Goal: Complete application form

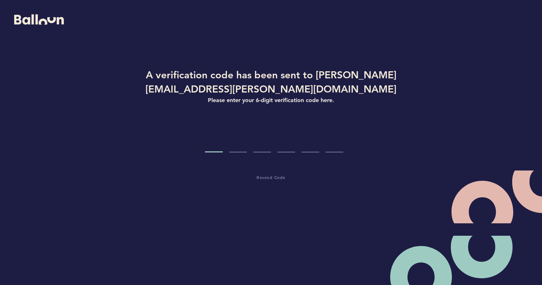
click at [216, 147] on input "Code digit 1" at bounding box center [214, 139] width 18 height 27
paste input "1"
type input "1"
type input "3"
type input "0"
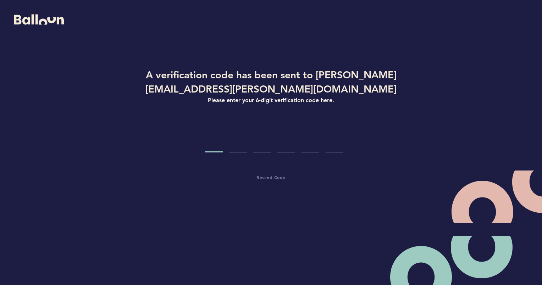
type input "5"
type input "0"
type input "5"
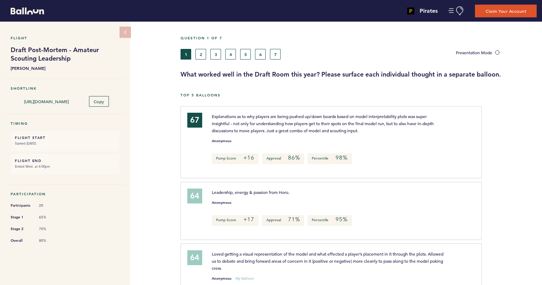
click at [534, 61] on div "Question 1 of 7 1 2 3 4 5 6 7 Presentation Mode What worked well in the Draft R…" at bounding box center [360, 57] width 361 height 43
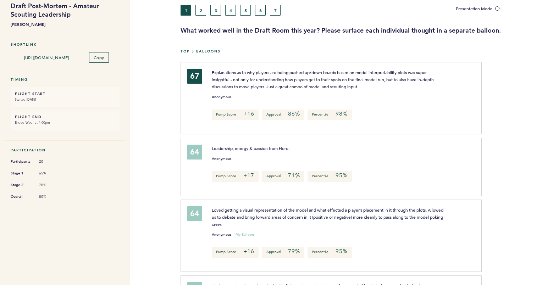
scroll to position [43, 0]
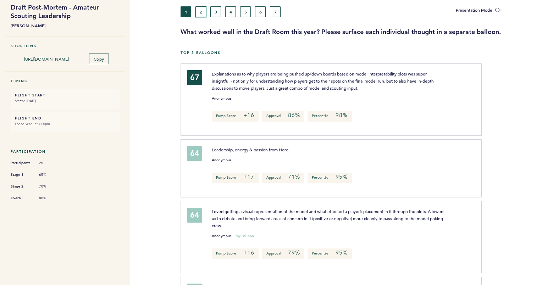
click at [198, 9] on button "2" at bounding box center [200, 11] width 11 height 11
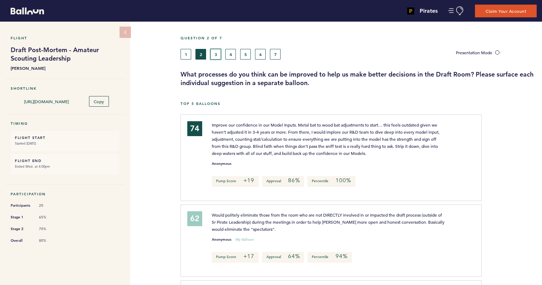
click at [215, 52] on button "3" at bounding box center [215, 54] width 11 height 11
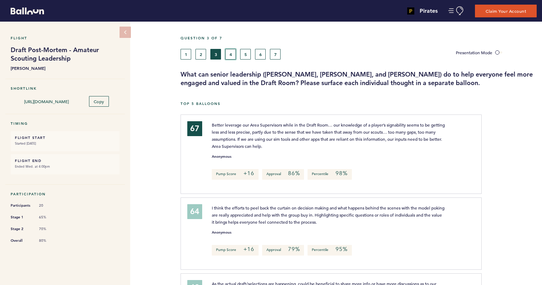
click at [233, 55] on button "4" at bounding box center [230, 54] width 11 height 11
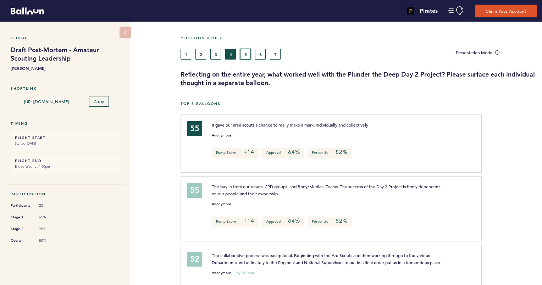
click at [246, 53] on button "5" at bounding box center [245, 54] width 11 height 11
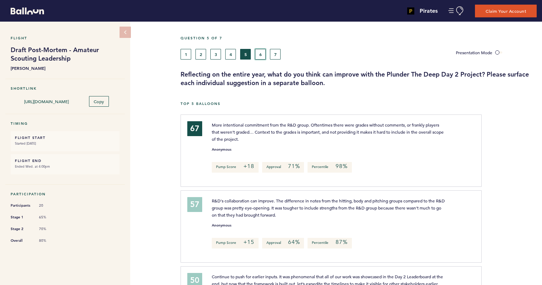
click at [259, 57] on button "6" at bounding box center [260, 54] width 11 height 11
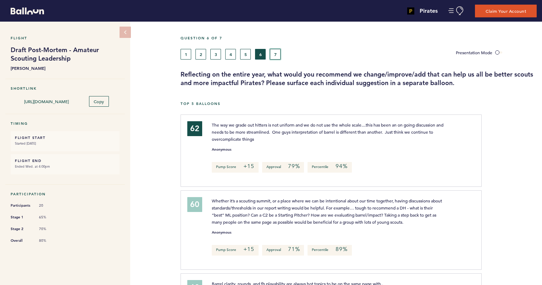
click at [272, 51] on button "7" at bounding box center [275, 54] width 11 height 11
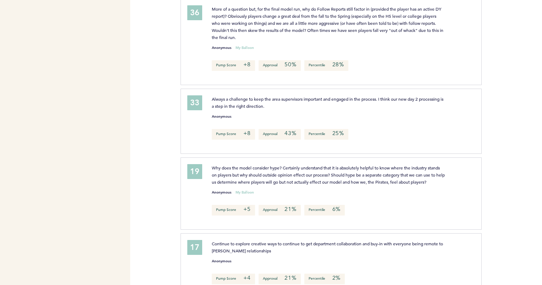
scroll to position [857, 0]
